Goal: Information Seeking & Learning: Learn about a topic

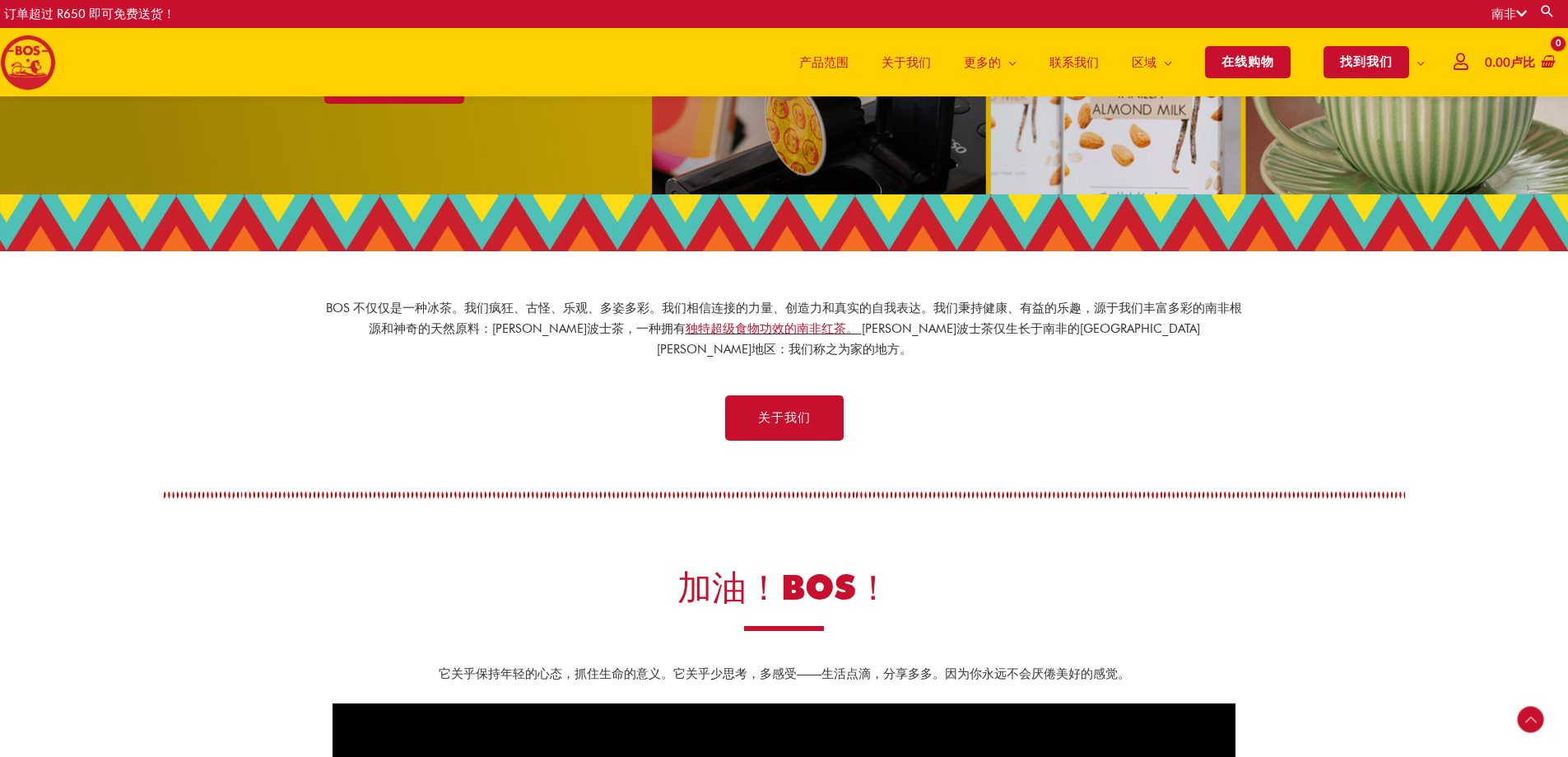
scroll to position [376, 0]
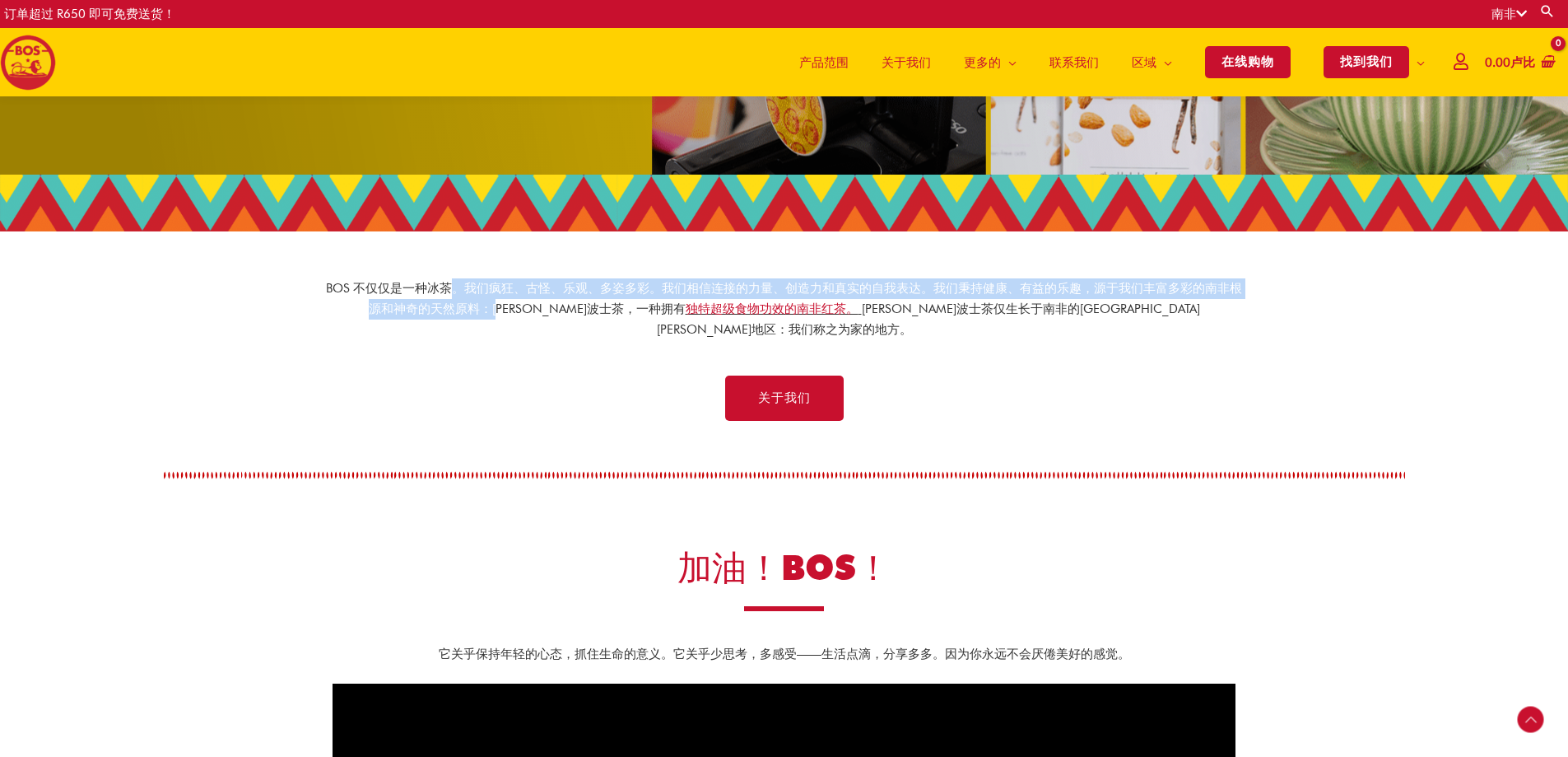
drag, startPoint x: 456, startPoint y: 292, endPoint x: 533, endPoint y: 322, distance: 82.6
click at [533, 322] on div "BOS 不仅仅是一种冰茶。 我们疯狂、古怪、乐观、多姿多彩。我们相信连接的力量、创造力和真实的自我表达。我们秉持健康、有益的乐趣，源于我们丰富多彩的南非根源和…" at bounding box center [784, 319] width 922 height 81
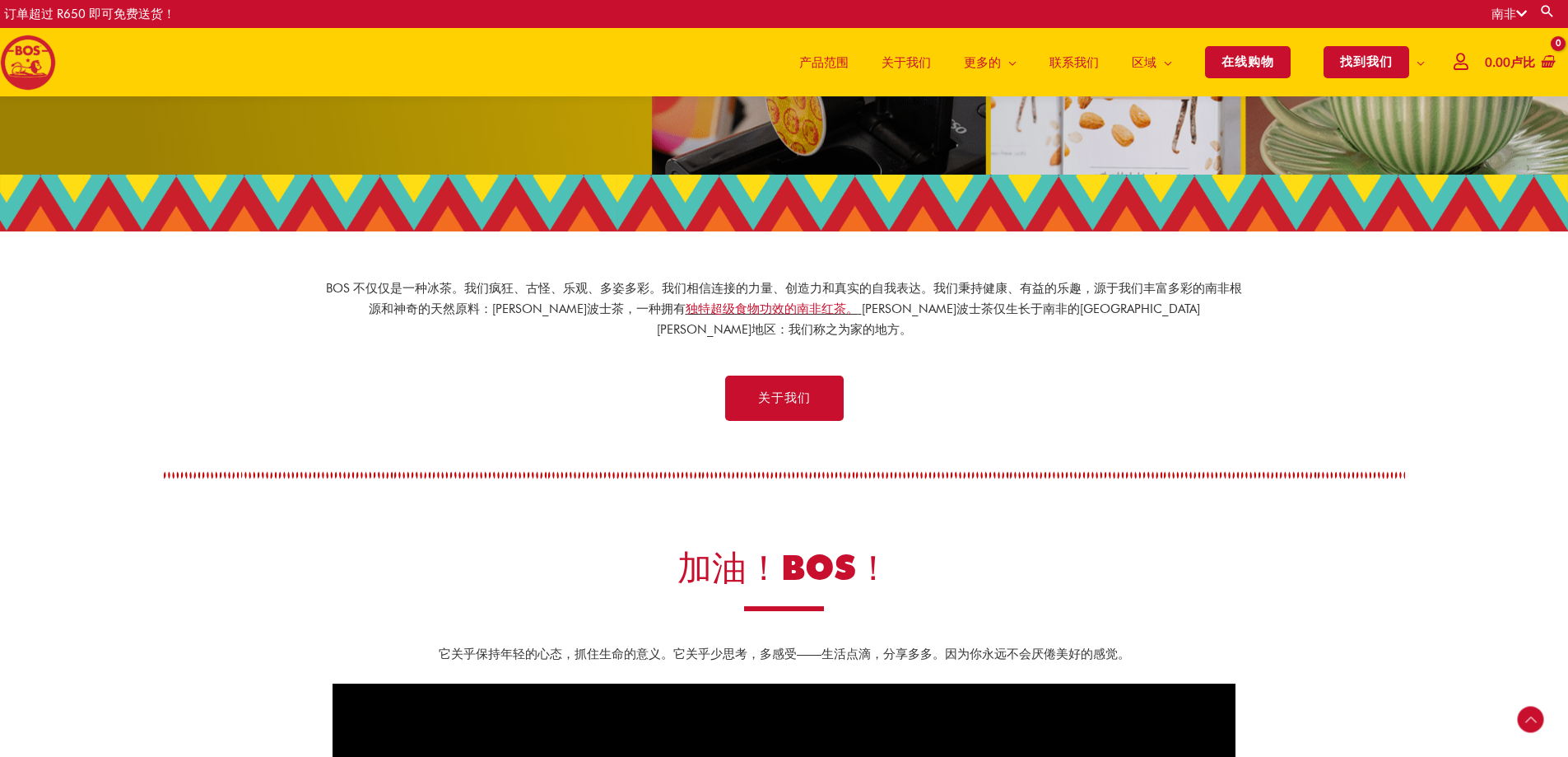
click at [540, 367] on div "关于我们" at bounding box center [784, 440] width 1568 height 146
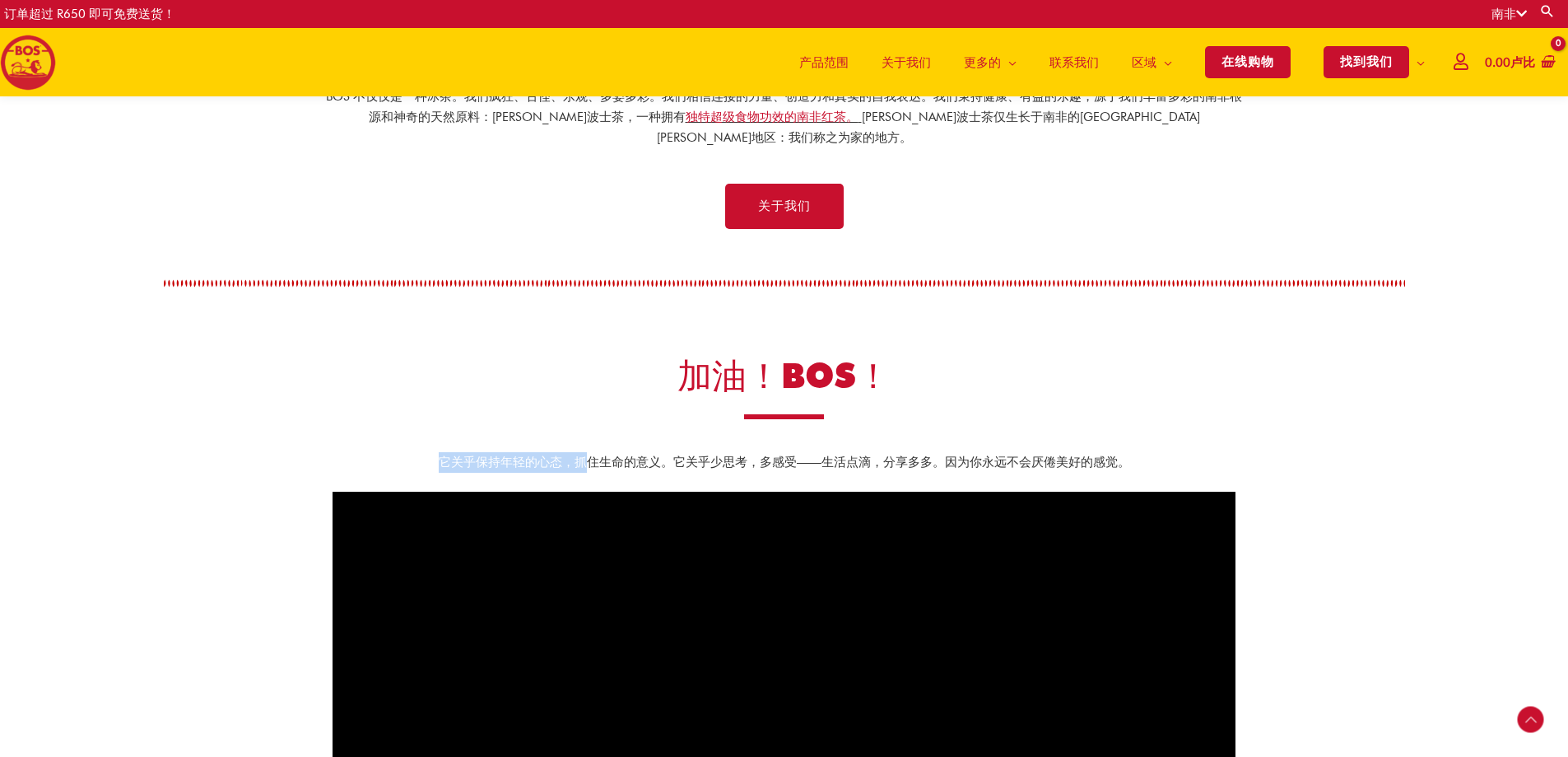
drag, startPoint x: 443, startPoint y: 445, endPoint x: 581, endPoint y: 434, distance: 138.4
click at [581, 455] on font "它关乎保持年轻的心态，抓住生命的意义。它关乎少思考，多感受——生活点滴，分享多多。因为你永远不会厌倦美好的感觉。" at bounding box center [784, 462] width 692 height 15
drag, startPoint x: 572, startPoint y: 443, endPoint x: 675, endPoint y: 443, distance: 103.0
click at [675, 455] on font "它关乎保持年轻的心态，抓住生命的意义。它关乎少思考，多感受——生活点滴，分享多多。因为你永远不会厌倦美好的感觉。" at bounding box center [784, 462] width 692 height 15
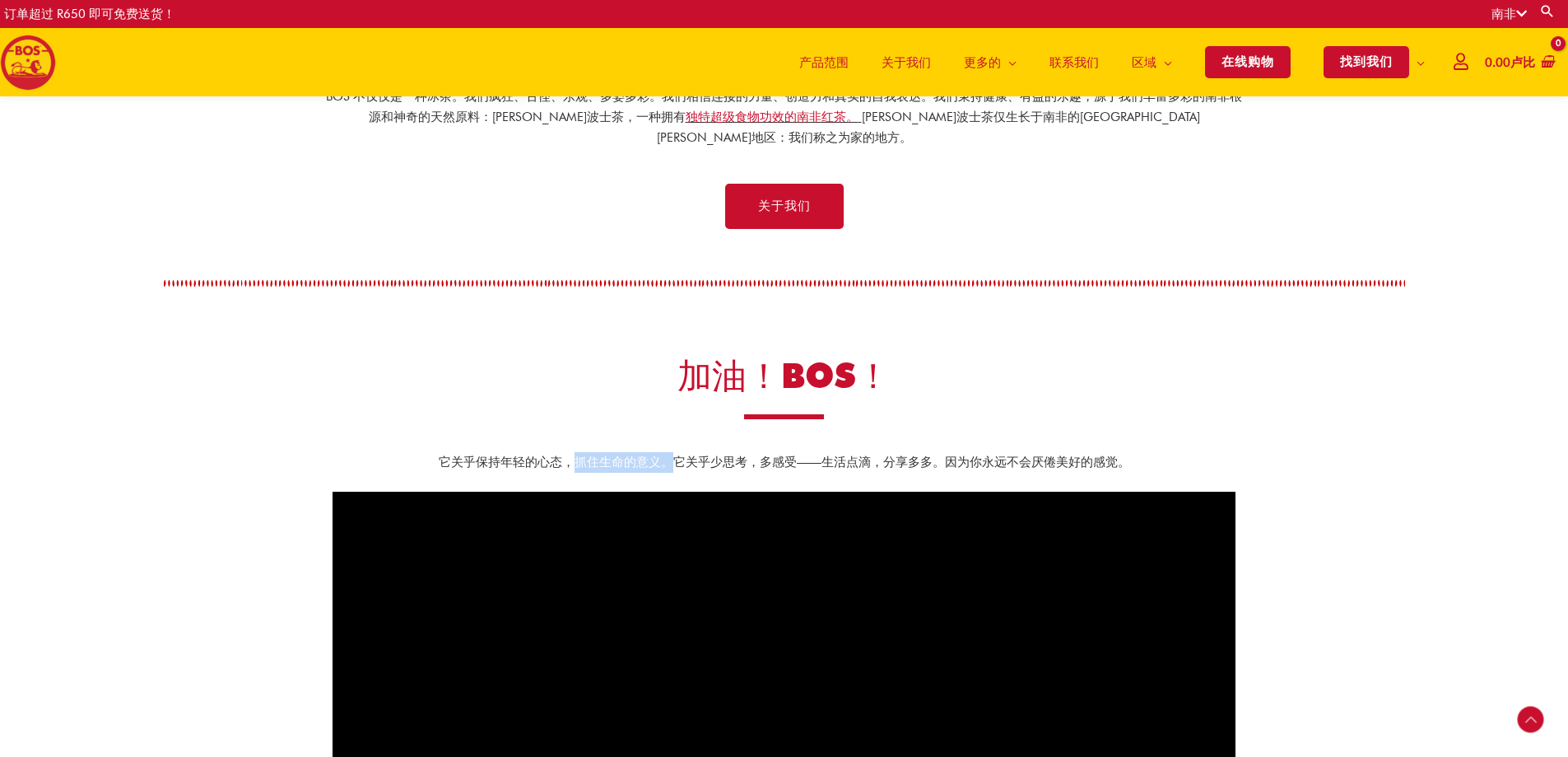
click at [675, 455] on font "它关乎保持年轻的心态，抓住生命的意义。它关乎少思考，多感受——生活点滴，分享多多。因为你永远不会厌倦美好的感觉。" at bounding box center [784, 462] width 692 height 15
drag, startPoint x: 675, startPoint y: 443, endPoint x: 790, endPoint y: 447, distance: 115.1
click at [790, 455] on font "它关乎保持年轻的心态，抓住生命的意义。它关乎少思考，多感受——生活点滴，分享多多。因为你永远不会厌倦美好的感觉。" at bounding box center [784, 462] width 692 height 15
drag, startPoint x: 761, startPoint y: 447, endPoint x: 834, endPoint y: 455, distance: 73.4
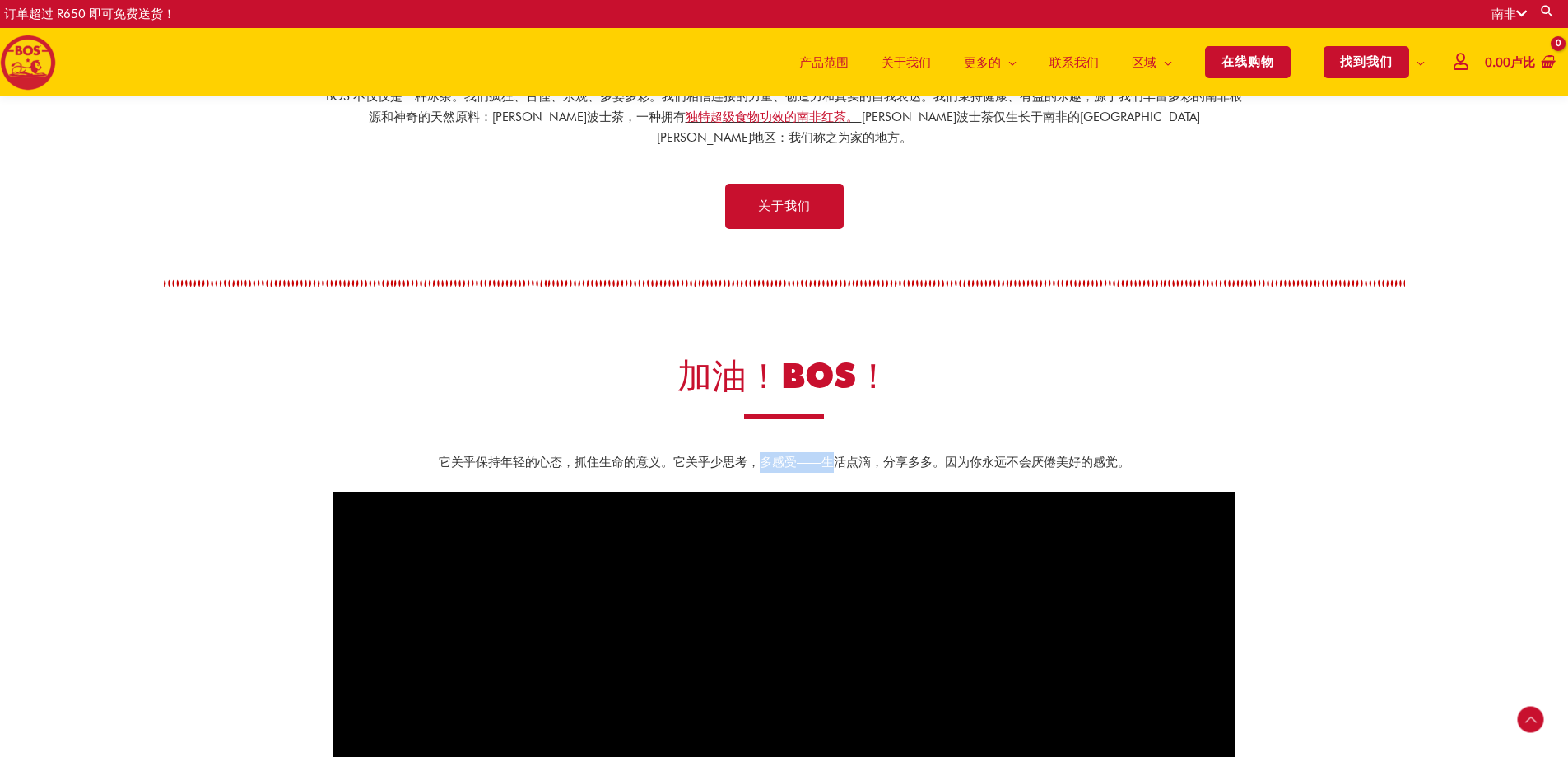
click at [834, 455] on div "它关乎保持年轻的心态，抓住生命的意义。它关乎少思考，多感受——生活点滴，分享多多。因为你永远不会厌倦美好的感觉。" at bounding box center [784, 476] width 903 height 82
click at [836, 455] on div "它关乎保持年轻的心态，抓住生命的意义。它关乎少思考，多感受——生活点滴，分享多多。因为你永远不会厌倦美好的感觉。" at bounding box center [784, 476] width 903 height 82
drag, startPoint x: 887, startPoint y: 442, endPoint x: 941, endPoint y: 442, distance: 54.0
click at [941, 455] on font "它关乎保持年轻的心态，抓住生命的意义。它关乎少思考，多感受——生活点滴，分享多多。因为你永远不会厌倦美好的感觉。" at bounding box center [784, 462] width 692 height 15
click at [946, 455] on font "它关乎保持年轻的心态，抓住生命的意义。它关乎少思考，多感受——生活点滴，分享多多。因为你永远不会厌倦美好的感觉。" at bounding box center [784, 462] width 692 height 15
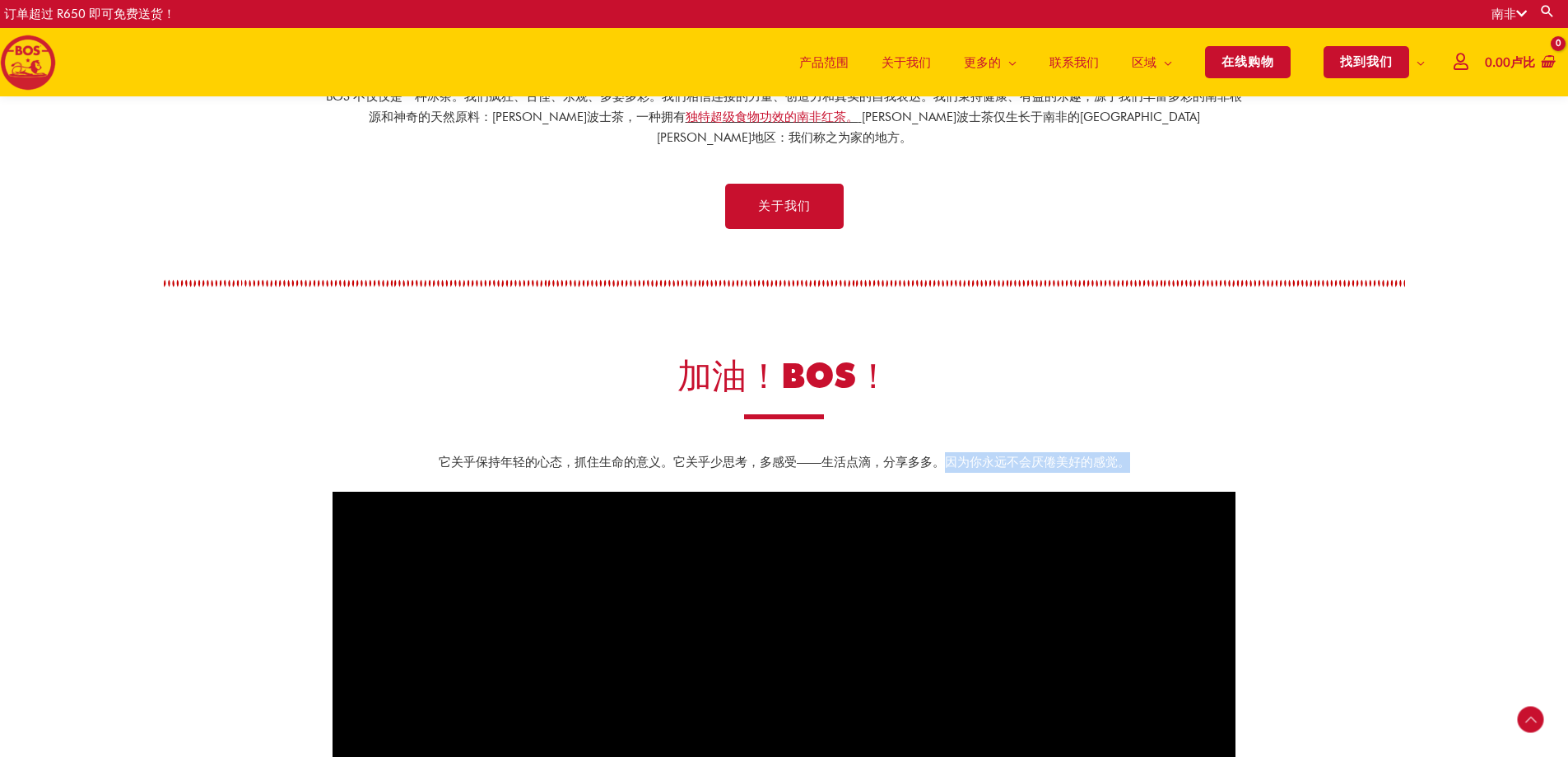
drag, startPoint x: 946, startPoint y: 442, endPoint x: 1172, endPoint y: 460, distance: 226.7
click at [1172, 460] on div "它关乎保持年轻的心态，抓住生命的意义。它关乎少思考，多感受——生活点滴，分享多多。因为你永远不会厌倦美好的感觉。" at bounding box center [784, 476] width 903 height 82
click at [1172, 461] on div "它关乎保持年轻的心态，抓住生命的意义。它关乎少思考，多感受——生活点滴，分享多多。因为你永远不会厌倦美好的感觉。" at bounding box center [784, 476] width 903 height 82
click at [1139, 452] on p "它关乎保持年轻的心态，抓住生命的意义。它关乎少思考，多感受——生活点滴，分享多多。因为你永远不会厌倦美好的感觉。" at bounding box center [784, 462] width 870 height 20
drag, startPoint x: 1114, startPoint y: 436, endPoint x: 1072, endPoint y: 435, distance: 42.0
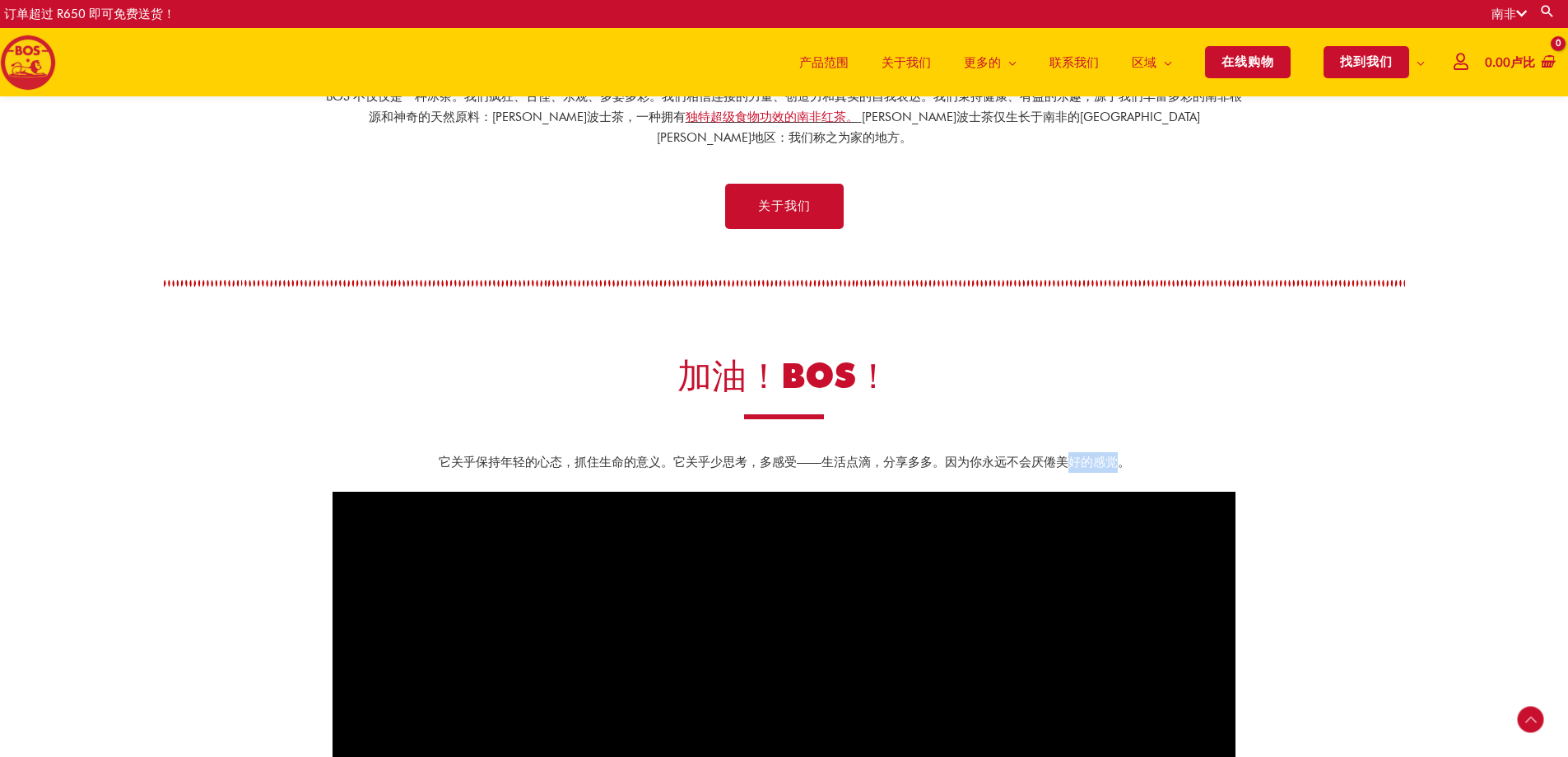
click at [1072, 455] on font "它关乎保持年轻的心态，抓住生命的意义。它关乎少思考，多感受——生活点滴，分享多多。因为你永远不会厌倦美好的感觉。" at bounding box center [784, 462] width 692 height 15
click at [1080, 455] on font "它关乎保持年轻的心态，抓住生命的意义。它关乎少思考，多感受——生活点滴，分享多多。因为你永远不会厌倦美好的感觉。" at bounding box center [784, 462] width 692 height 15
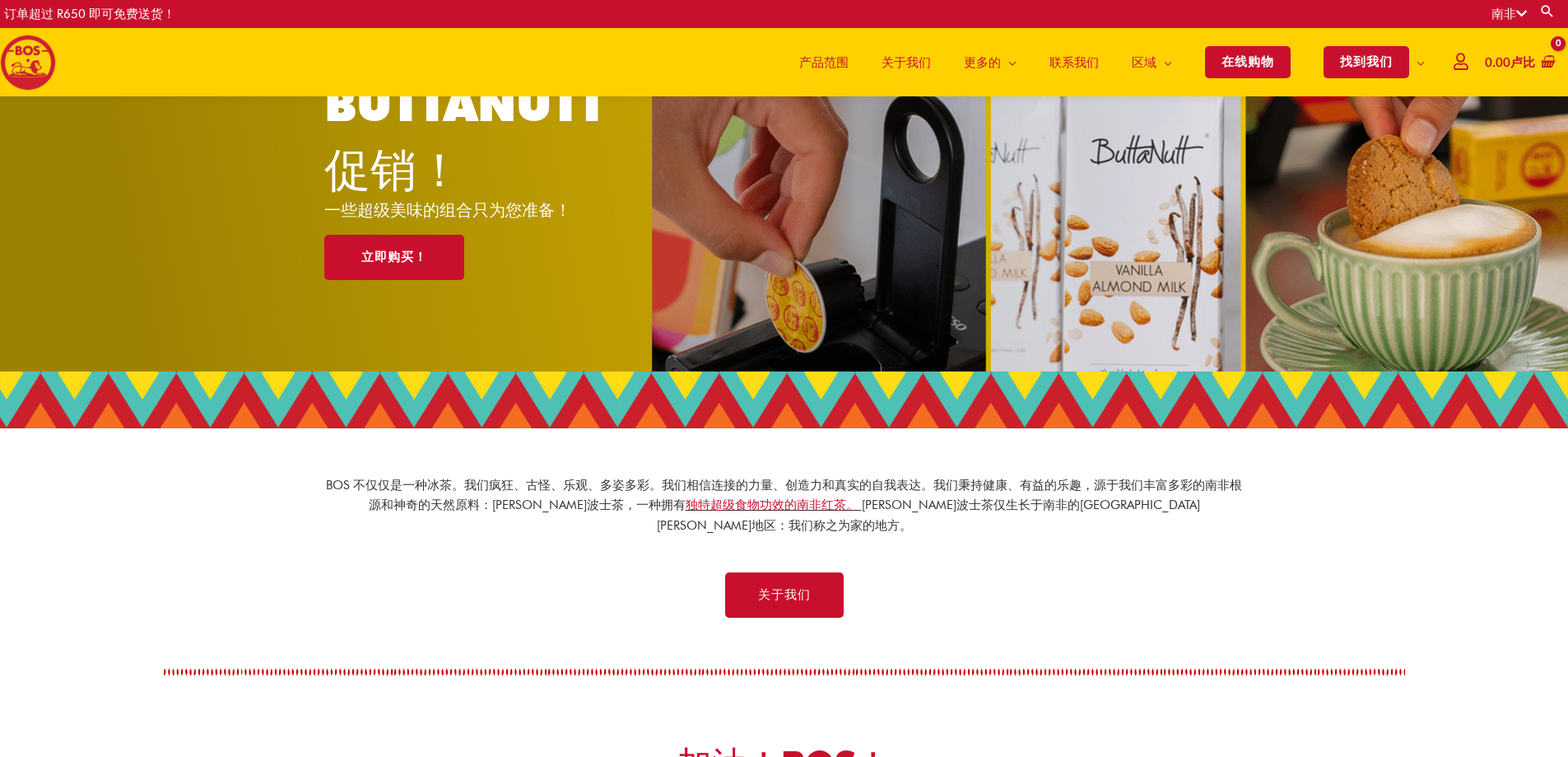
scroll to position [183, 0]
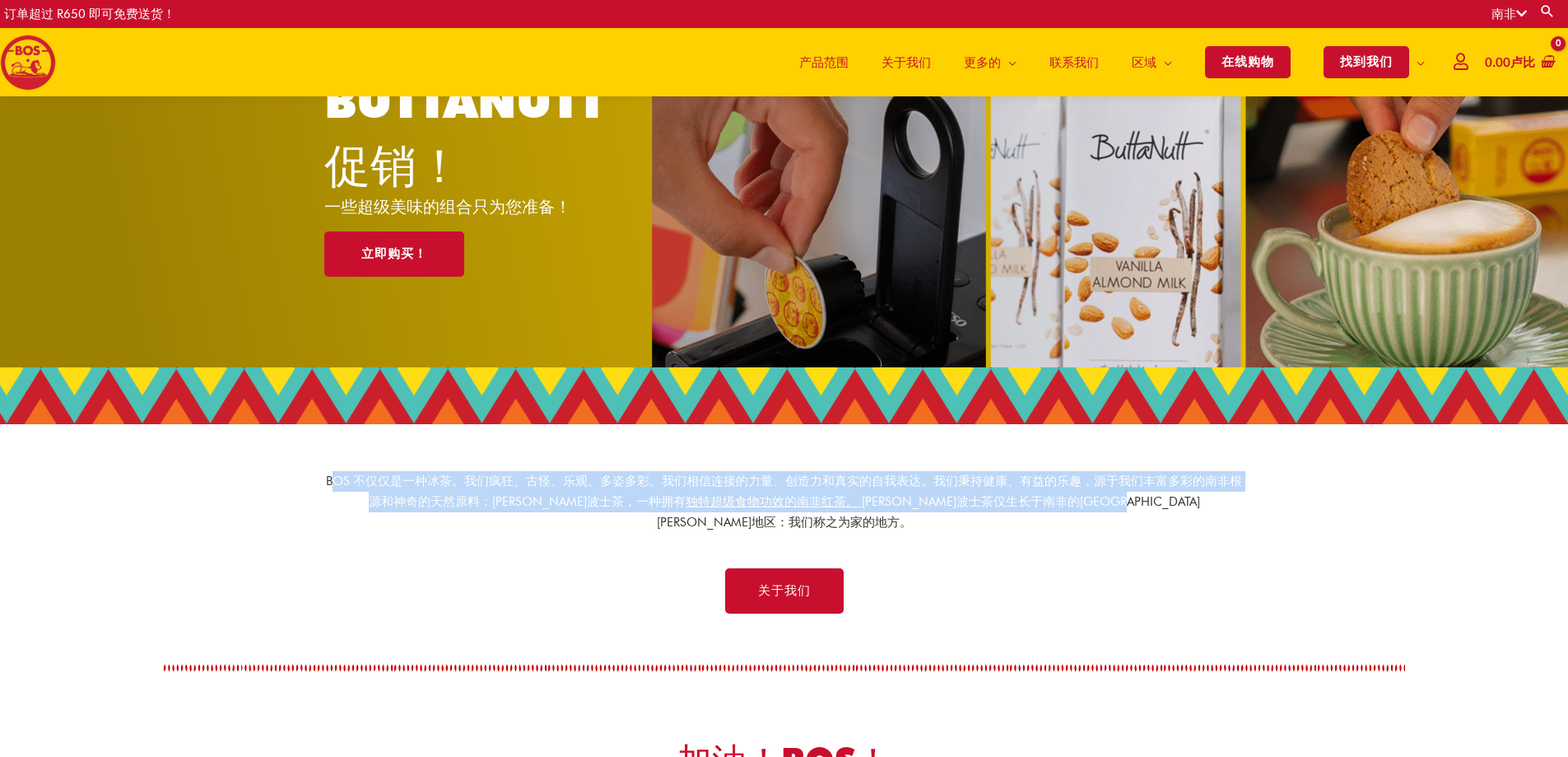
drag, startPoint x: 1183, startPoint y: 503, endPoint x: 333, endPoint y: 456, distance: 851.3
click at [333, 456] on section "BOS 不仅仅是一种冰茶。 我们疯狂、古怪、乐观、多姿多彩。我们相信连接的力量、创造力和真实的自我表达。我们秉持健康、有益的乐趣，源于我们丰富多彩的南非根源和…" at bounding box center [784, 492] width 1568 height 136
click at [350, 528] on div "BOS 不仅仅是一种冰茶。 我们疯狂、古怪、乐观、多姿多彩。我们相信连接的力量、创造力和真实的自我表达。我们秉持健康、有益的乐趣，源于我们丰富多彩的南非根源和…" at bounding box center [784, 511] width 922 height 81
drag, startPoint x: 331, startPoint y: 474, endPoint x: 1162, endPoint y: 511, distance: 831.8
click at [1162, 511] on p "BOS 不仅仅是一种冰茶。 我们疯狂、古怪、乐观、多姿多彩。我们相信连接的力量、创造力和真实的自我表达。我们秉持健康、有益的乐趣，源于我们丰富多彩的南非根源和…" at bounding box center [784, 501] width 922 height 61
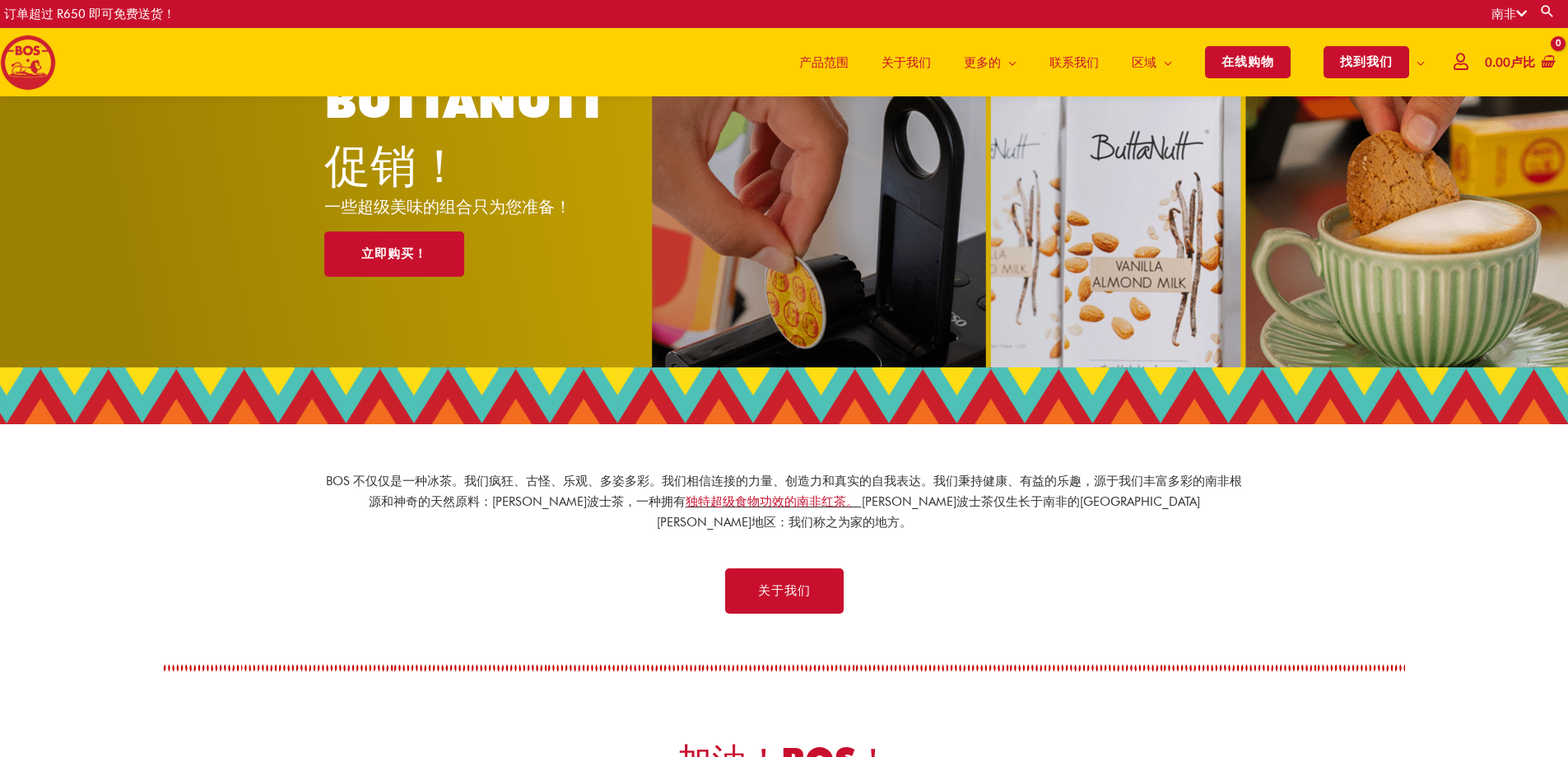
click at [1152, 568] on div "关于我们" at bounding box center [784, 591] width 1551 height 46
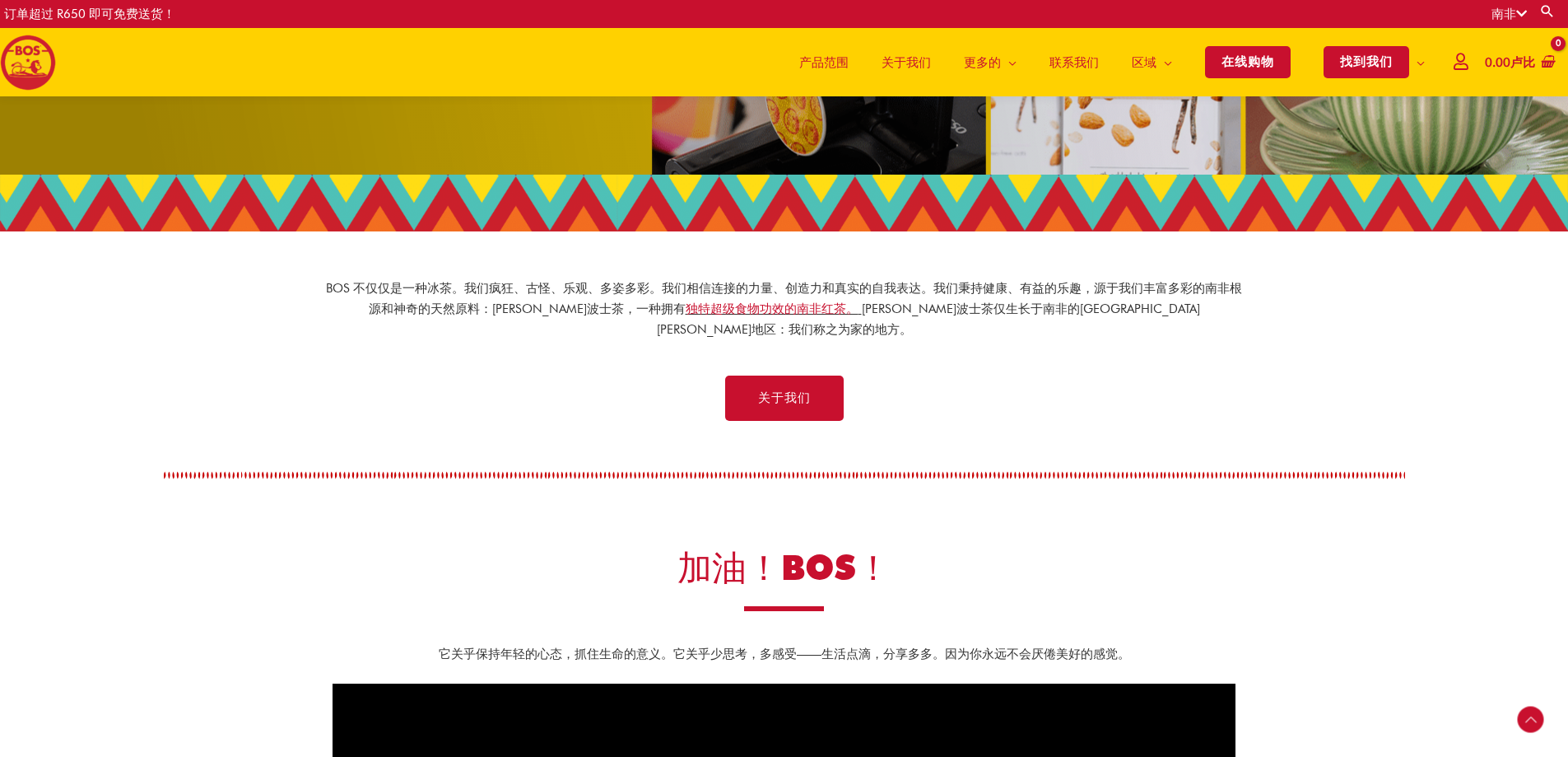
scroll to position [0, 0]
